Goal: Go to known website: Access a specific website the user already knows

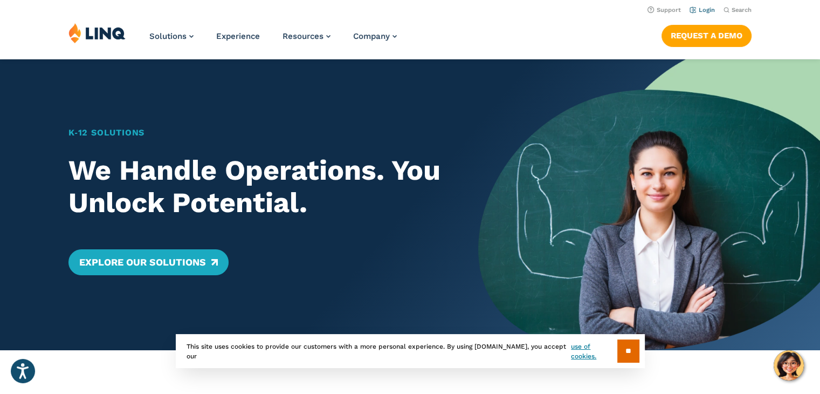
click at [701, 9] on link "Login" at bounding box center [702, 9] width 25 height 7
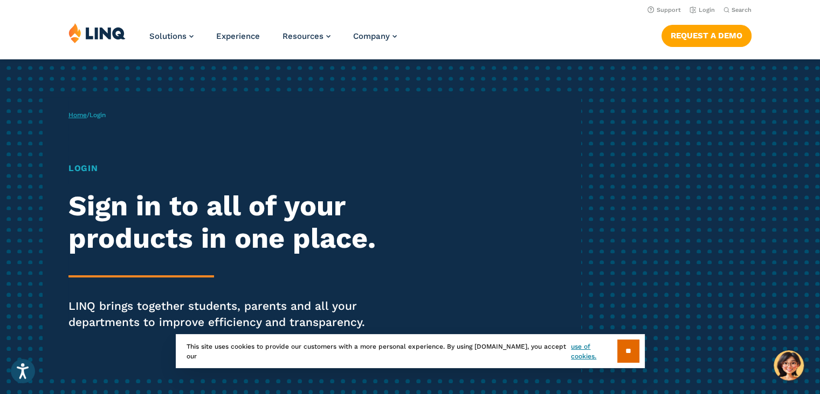
click at [73, 116] on link "Home" at bounding box center [78, 115] width 18 height 8
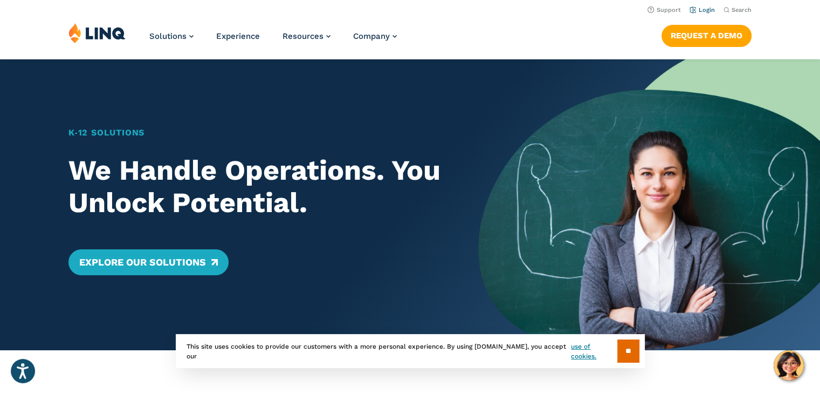
click at [706, 10] on link "Login" at bounding box center [702, 9] width 25 height 7
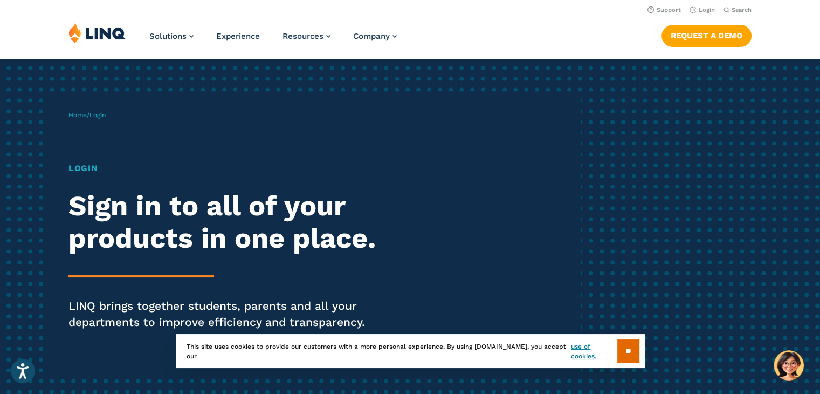
click at [106, 119] on p "Home / Login" at bounding box center [87, 115] width 37 height 10
click at [106, 118] on span "Login" at bounding box center [98, 115] width 16 height 8
click at [105, 115] on span "Login" at bounding box center [98, 115] width 16 height 8
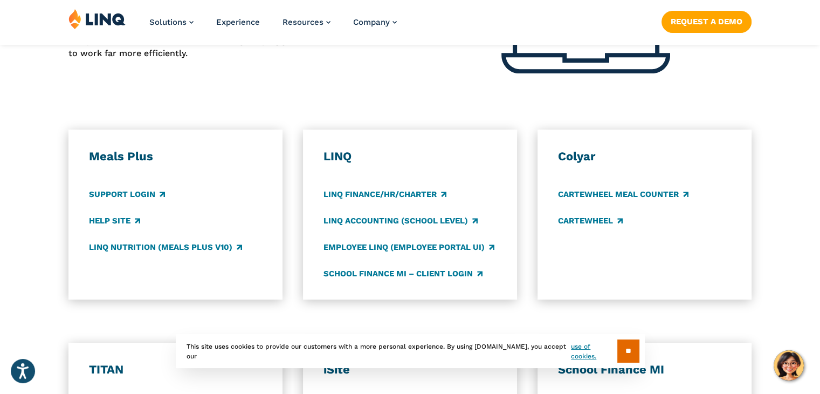
scroll to position [539, 0]
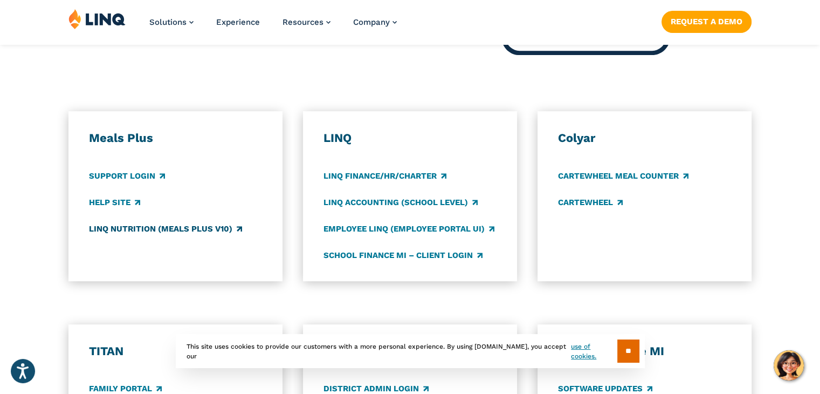
click at [154, 224] on link "LINQ Nutrition (Meals Plus v10)" at bounding box center [165, 229] width 153 height 12
